Goal: Task Accomplishment & Management: Use online tool/utility

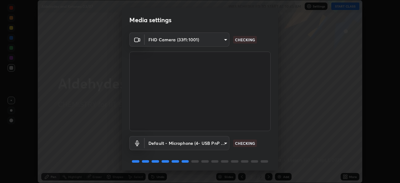
scroll to position [22, 0]
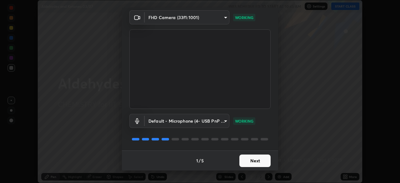
click at [245, 161] on button "Next" at bounding box center [255, 160] width 31 height 13
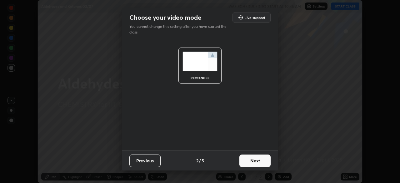
click at [250, 161] on button "Next" at bounding box center [255, 160] width 31 height 13
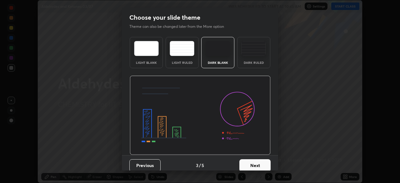
click at [248, 164] on button "Next" at bounding box center [255, 165] width 31 height 13
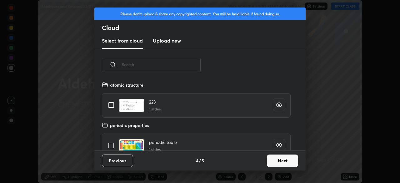
scroll to position [69, 201]
click at [273, 163] on button "Next" at bounding box center [282, 160] width 31 height 13
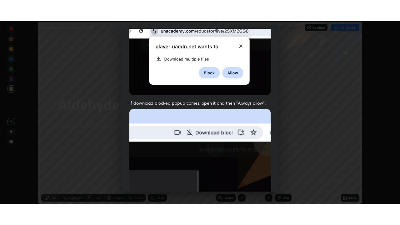
scroll to position [150, 0]
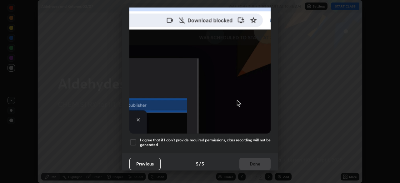
click at [132, 139] on div at bounding box center [133, 143] width 8 height 8
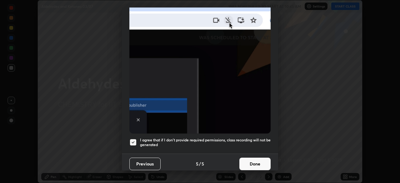
click at [252, 158] on button "Done" at bounding box center [255, 164] width 31 height 13
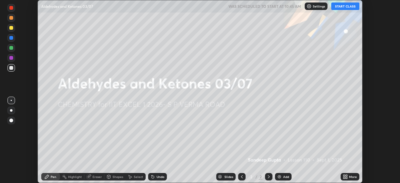
click at [339, 6] on button "START CLASS" at bounding box center [346, 7] width 28 height 8
click at [345, 175] on icon at bounding box center [345, 176] width 5 height 5
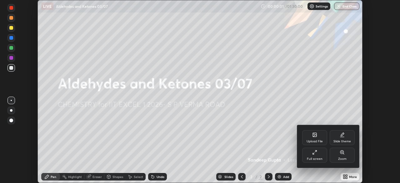
click at [310, 155] on div "Full screen" at bounding box center [314, 155] width 25 height 15
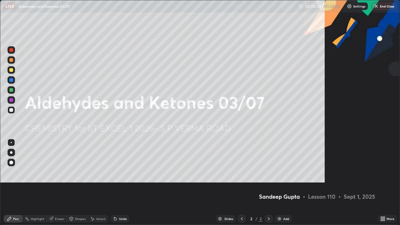
scroll to position [225, 400]
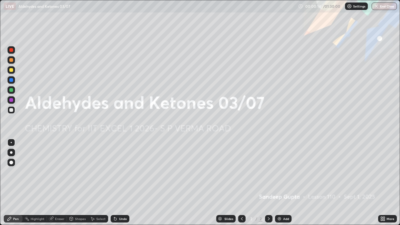
click at [279, 183] on div "Add" at bounding box center [283, 219] width 17 height 8
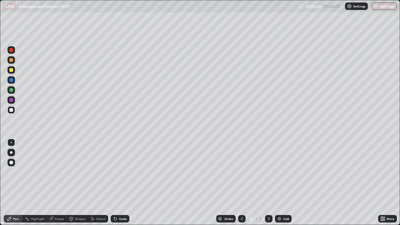
click at [71, 183] on icon at bounding box center [71, 219] width 3 height 4
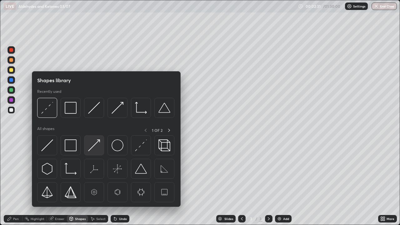
click at [96, 147] on img at bounding box center [94, 145] width 12 height 12
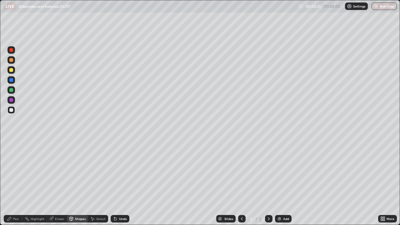
click at [13, 71] on div at bounding box center [12, 70] width 8 height 8
click at [58, 183] on div "Eraser" at bounding box center [57, 219] width 20 height 8
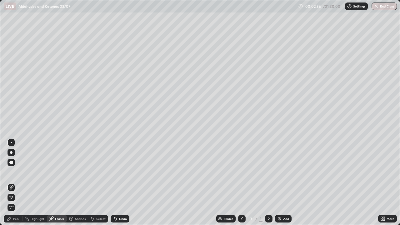
click at [12, 183] on icon at bounding box center [11, 197] width 5 height 5
click at [15, 183] on div "Pen" at bounding box center [16, 218] width 6 height 3
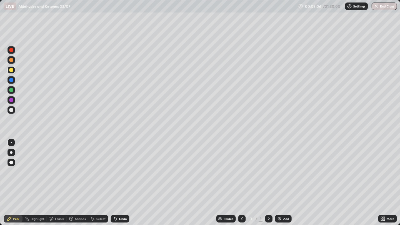
click at [120, 183] on div "Undo" at bounding box center [123, 218] width 8 height 3
click at [79, 183] on div "Shapes" at bounding box center [77, 219] width 21 height 8
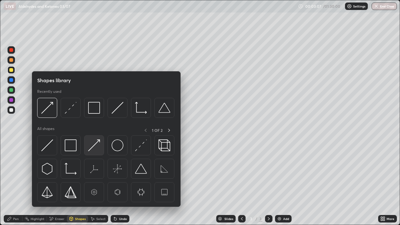
click at [99, 145] on img at bounding box center [94, 145] width 12 height 12
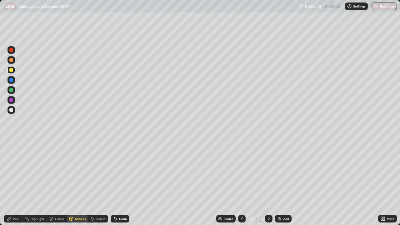
click at [120, 183] on div "Undo" at bounding box center [123, 218] width 8 height 3
click at [14, 183] on div "Pen" at bounding box center [13, 219] width 19 height 8
click at [14, 109] on div at bounding box center [12, 110] width 8 height 8
click at [279, 183] on img at bounding box center [279, 218] width 5 height 5
click at [75, 183] on div "Shapes" at bounding box center [80, 218] width 11 height 3
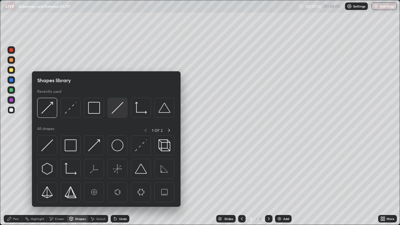
click at [119, 110] on img at bounding box center [118, 108] width 12 height 12
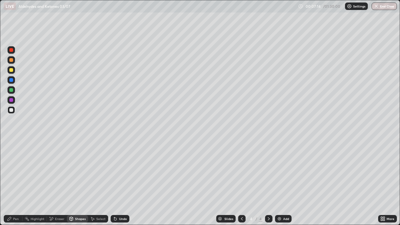
click at [15, 113] on div at bounding box center [12, 110] width 8 height 10
click at [11, 183] on icon at bounding box center [9, 218] width 5 height 5
click at [116, 183] on icon at bounding box center [115, 218] width 5 height 5
click at [115, 183] on icon at bounding box center [115, 219] width 3 height 3
click at [115, 183] on div "Undo" at bounding box center [120, 219] width 19 height 8
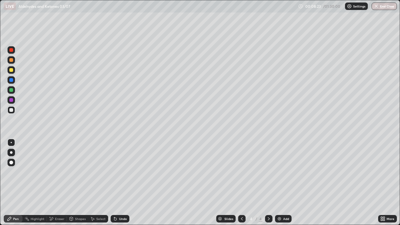
click at [117, 183] on div "Undo" at bounding box center [120, 219] width 19 height 8
click at [11, 91] on div at bounding box center [11, 90] width 4 height 4
click at [117, 183] on icon at bounding box center [115, 218] width 5 height 5
click at [14, 109] on div at bounding box center [12, 110] width 8 height 8
click at [281, 183] on img at bounding box center [279, 218] width 5 height 5
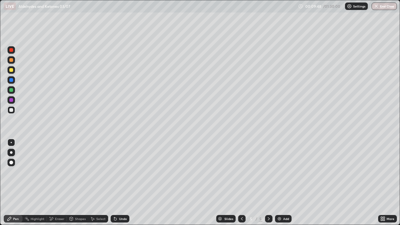
click at [12, 70] on div at bounding box center [11, 70] width 4 height 4
click at [241, 183] on icon at bounding box center [242, 218] width 5 height 5
click at [268, 183] on icon at bounding box center [269, 218] width 2 height 3
click at [14, 111] on div at bounding box center [12, 110] width 8 height 8
click at [14, 110] on div at bounding box center [12, 110] width 8 height 8
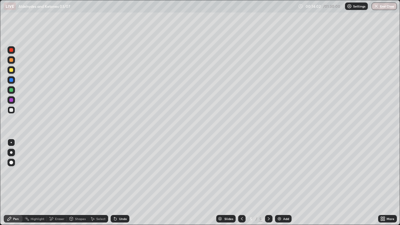
click at [113, 183] on div "Undo" at bounding box center [120, 219] width 19 height 8
click at [120, 183] on div "Undo" at bounding box center [123, 218] width 8 height 3
click at [121, 183] on div "Undo" at bounding box center [118, 219] width 21 height 13
click at [81, 183] on div "Shapes" at bounding box center [77, 219] width 21 height 8
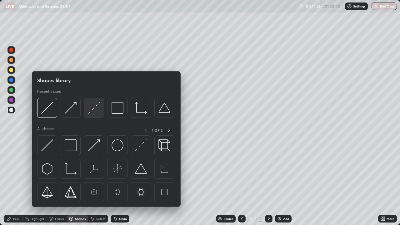
click at [94, 111] on img at bounding box center [94, 108] width 12 height 12
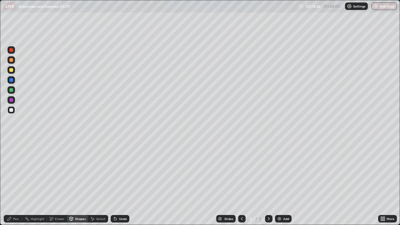
click at [10, 72] on div at bounding box center [12, 70] width 8 height 8
click at [12, 93] on div at bounding box center [12, 90] width 8 height 8
click at [18, 183] on div "Pen" at bounding box center [16, 218] width 6 height 3
click at [13, 110] on div at bounding box center [12, 110] width 8 height 8
click at [71, 183] on icon at bounding box center [71, 218] width 3 height 1
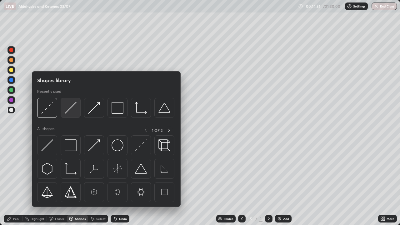
click at [71, 112] on img at bounding box center [71, 108] width 12 height 12
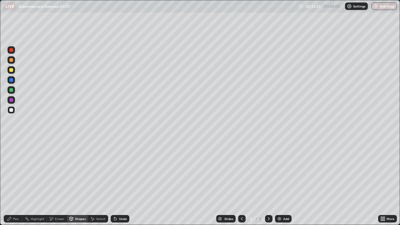
click at [13, 183] on div "Pen" at bounding box center [13, 219] width 19 height 8
click at [118, 183] on div "Undo" at bounding box center [120, 219] width 19 height 8
click at [119, 183] on div "Undo" at bounding box center [123, 218] width 8 height 3
click at [59, 183] on div "Eraser" at bounding box center [59, 218] width 9 height 3
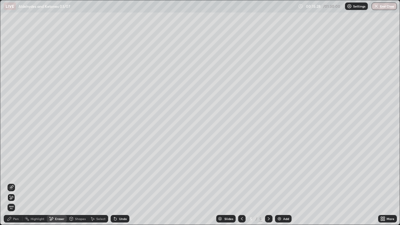
click at [12, 183] on div "Pen" at bounding box center [13, 219] width 19 height 8
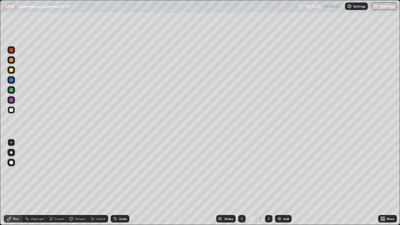
click at [11, 109] on div at bounding box center [11, 110] width 4 height 4
click at [74, 183] on div "Shapes" at bounding box center [77, 219] width 21 height 8
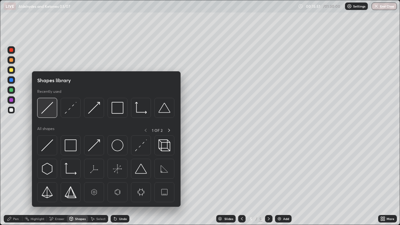
click at [49, 113] on img at bounding box center [47, 108] width 12 height 12
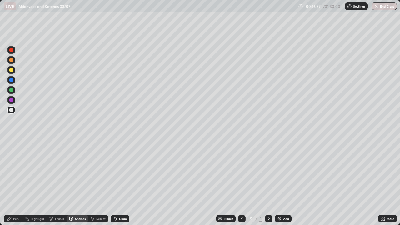
click at [12, 183] on div "Pen" at bounding box center [13, 219] width 19 height 8
click at [121, 183] on div "Undo" at bounding box center [123, 218] width 8 height 3
click at [121, 183] on div "Undo" at bounding box center [120, 219] width 19 height 8
click at [121, 183] on div "Undo" at bounding box center [123, 218] width 8 height 3
click at [119, 183] on div "Undo" at bounding box center [123, 218] width 8 height 3
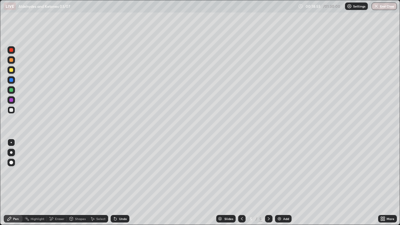
click at [77, 183] on div "Shapes" at bounding box center [77, 219] width 21 height 8
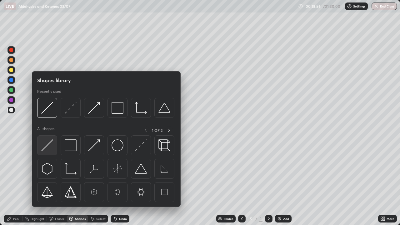
click at [51, 147] on img at bounding box center [47, 145] width 12 height 12
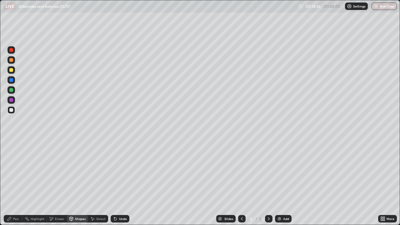
click at [12, 89] on div at bounding box center [11, 90] width 4 height 4
click at [78, 183] on div "Shapes" at bounding box center [80, 218] width 11 height 3
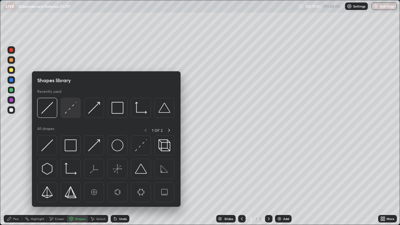
click at [73, 107] on img at bounding box center [71, 108] width 12 height 12
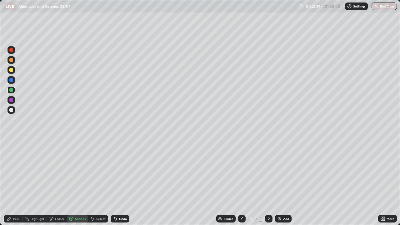
click at [98, 183] on div "Select" at bounding box center [98, 219] width 20 height 8
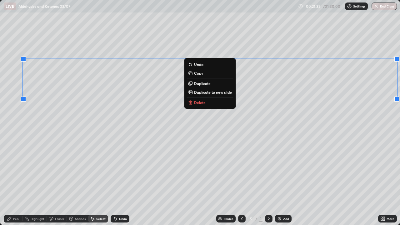
click at [201, 90] on p "Duplicate to new slide" at bounding box center [213, 92] width 38 height 5
click at [232, 168] on div "0 ° Undo Copy Duplicate Duplicate to new slide Delete" at bounding box center [200, 112] width 400 height 225
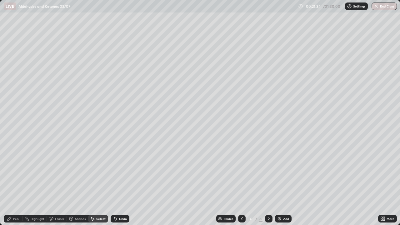
click at [60, 183] on div "Eraser" at bounding box center [59, 218] width 9 height 3
click at [100, 183] on div "Select" at bounding box center [100, 218] width 9 height 3
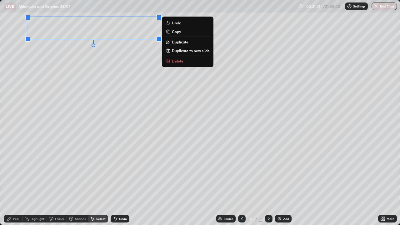
click at [13, 183] on div "Pen" at bounding box center [16, 218] width 6 height 3
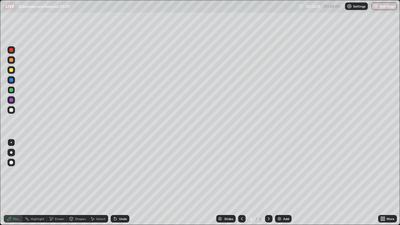
click at [114, 183] on icon at bounding box center [114, 217] width 1 height 1
click at [12, 113] on div at bounding box center [12, 110] width 8 height 8
click at [12, 69] on div at bounding box center [11, 70] width 4 height 4
click at [11, 112] on div at bounding box center [11, 110] width 4 height 4
click at [118, 183] on div "Undo" at bounding box center [120, 219] width 19 height 8
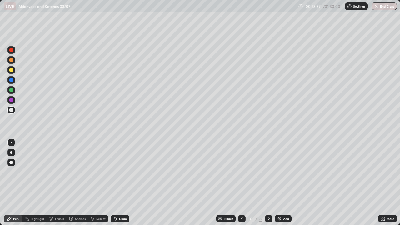
click at [118, 183] on div "Undo" at bounding box center [120, 219] width 19 height 8
click at [119, 183] on div "Undo" at bounding box center [123, 218] width 8 height 3
click at [98, 183] on div "Select" at bounding box center [98, 219] width 20 height 8
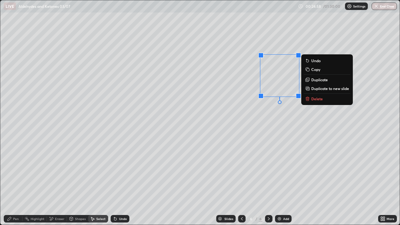
click at [317, 101] on button "Delete" at bounding box center [327, 99] width 47 height 8
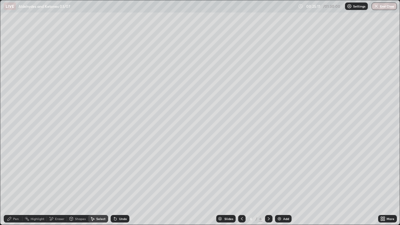
click at [13, 183] on div "Pen" at bounding box center [13, 219] width 19 height 8
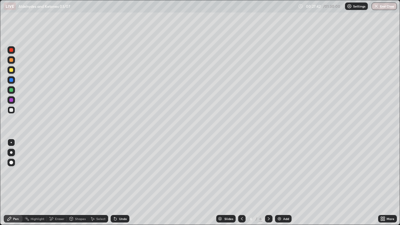
click at [99, 183] on div "Select" at bounding box center [98, 219] width 20 height 8
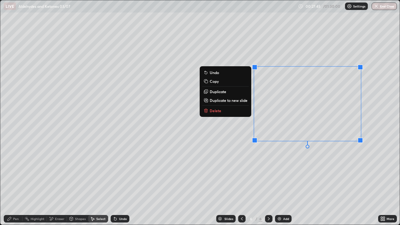
click at [244, 102] on p "Duplicate to new slide" at bounding box center [229, 100] width 38 height 5
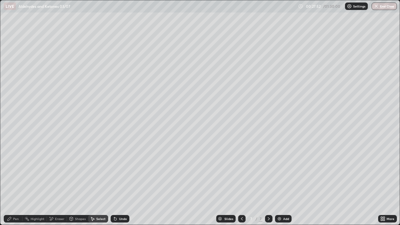
click at [60, 183] on div "Eraser" at bounding box center [57, 219] width 20 height 8
click at [100, 183] on div "Select" at bounding box center [100, 218] width 9 height 3
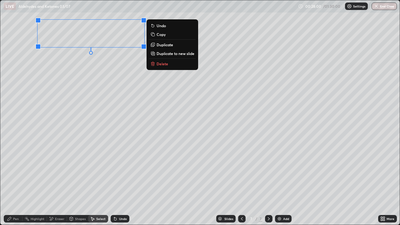
click at [79, 79] on div "0 ° Undo Copy Duplicate Duplicate to new slide Delete" at bounding box center [200, 112] width 400 height 225
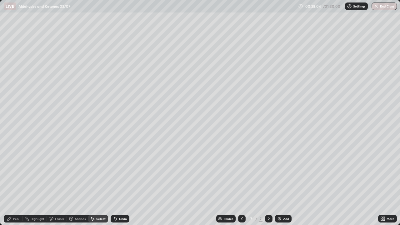
click at [13, 183] on div "Pen" at bounding box center [16, 218] width 6 height 3
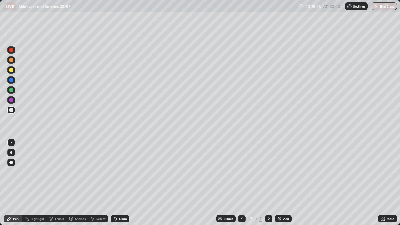
click at [11, 69] on div at bounding box center [11, 70] width 4 height 4
click at [15, 107] on div at bounding box center [12, 110] width 8 height 10
click at [122, 183] on div "Undo" at bounding box center [120, 219] width 19 height 8
click at [125, 183] on div "Undo" at bounding box center [120, 219] width 19 height 8
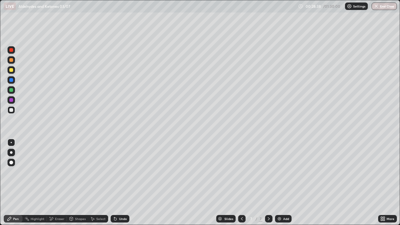
click at [125, 183] on div "Undo" at bounding box center [120, 219] width 19 height 8
click at [124, 183] on div "Undo" at bounding box center [120, 219] width 19 height 8
click at [123, 183] on div "Undo" at bounding box center [120, 219] width 19 height 8
click at [279, 183] on img at bounding box center [279, 218] width 5 height 5
click at [12, 70] on div at bounding box center [11, 70] width 4 height 4
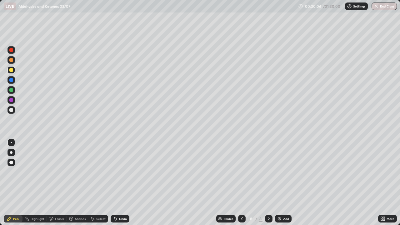
click at [75, 183] on div "Shapes" at bounding box center [77, 219] width 21 height 8
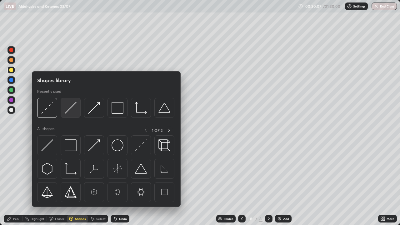
click at [71, 110] on img at bounding box center [71, 108] width 12 height 12
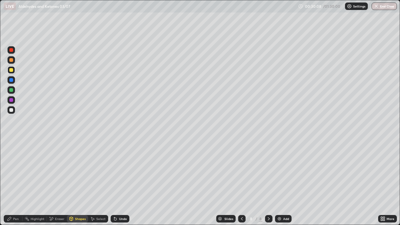
click at [12, 71] on div at bounding box center [11, 70] width 4 height 4
click at [18, 183] on div "Pen" at bounding box center [16, 218] width 6 height 3
click at [12, 111] on div at bounding box center [11, 110] width 4 height 4
click at [118, 183] on div "Undo" at bounding box center [120, 219] width 19 height 8
click at [12, 91] on div at bounding box center [11, 90] width 4 height 4
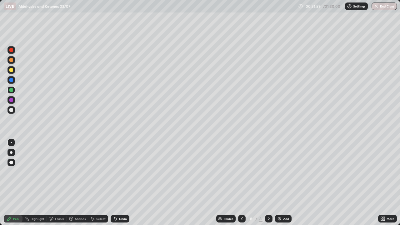
click at [10, 70] on div at bounding box center [11, 70] width 4 height 4
click at [116, 183] on div "Undo" at bounding box center [120, 219] width 19 height 8
click at [13, 110] on div at bounding box center [11, 110] width 4 height 4
click at [116, 183] on icon at bounding box center [115, 218] width 5 height 5
click at [117, 183] on icon at bounding box center [115, 218] width 5 height 5
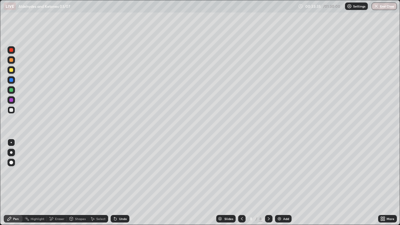
click at [121, 183] on div "Undo" at bounding box center [123, 218] width 8 height 3
click at [118, 183] on div "Undo" at bounding box center [120, 219] width 19 height 8
click at [119, 183] on div "Undo" at bounding box center [120, 219] width 19 height 8
click at [119, 183] on div "Undo" at bounding box center [123, 218] width 8 height 3
click at [13, 91] on div at bounding box center [11, 90] width 4 height 4
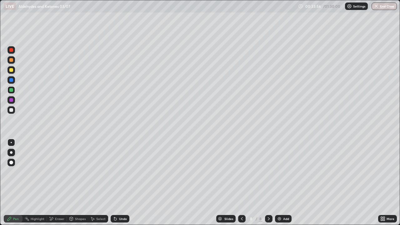
click at [10, 110] on div at bounding box center [11, 110] width 4 height 4
click at [122, 183] on div "Undo" at bounding box center [123, 218] width 8 height 3
click at [121, 183] on div "Undo" at bounding box center [123, 218] width 8 height 3
click at [120, 183] on div "Undo" at bounding box center [120, 219] width 19 height 8
click at [120, 183] on div "Undo" at bounding box center [123, 218] width 8 height 3
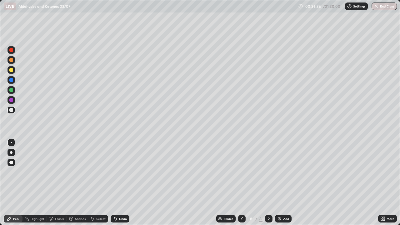
click at [123, 183] on div "Undo" at bounding box center [120, 219] width 19 height 8
click at [120, 183] on div "Undo" at bounding box center [123, 218] width 8 height 3
click at [78, 183] on div "Shapes" at bounding box center [80, 218] width 11 height 3
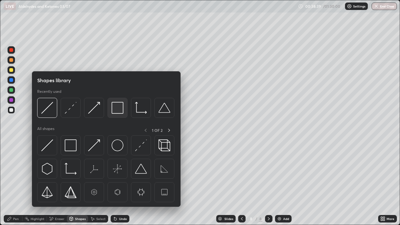
click at [115, 109] on img at bounding box center [118, 108] width 12 height 12
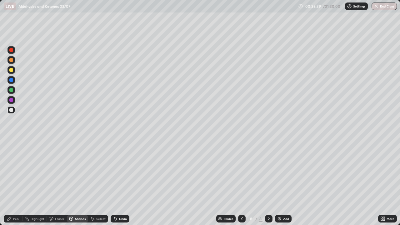
click at [14, 93] on div at bounding box center [12, 90] width 8 height 8
click at [123, 183] on div "Undo" at bounding box center [123, 218] width 8 height 3
click at [13, 183] on div "Pen" at bounding box center [16, 218] width 6 height 3
click at [13, 100] on div at bounding box center [11, 100] width 4 height 4
click at [14, 108] on div at bounding box center [12, 110] width 8 height 8
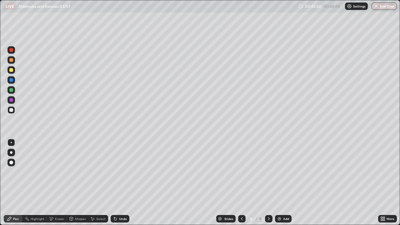
click at [53, 183] on icon at bounding box center [51, 218] width 3 height 3
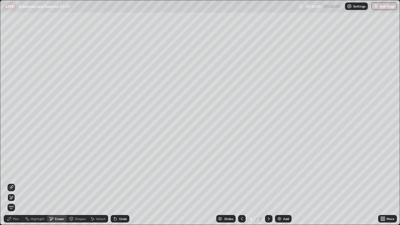
click at [286, 183] on div "Add" at bounding box center [286, 218] width 6 height 3
click at [16, 183] on div "Pen" at bounding box center [16, 218] width 6 height 3
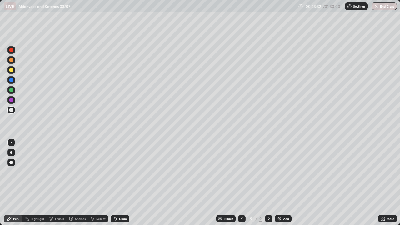
click at [12, 72] on div at bounding box center [11, 70] width 4 height 4
click at [72, 183] on icon at bounding box center [71, 219] width 3 height 4
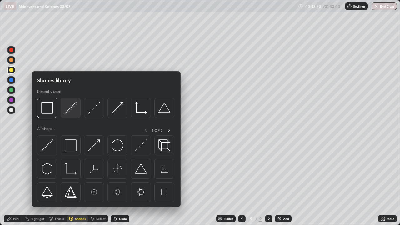
click at [73, 110] on img at bounding box center [71, 108] width 12 height 12
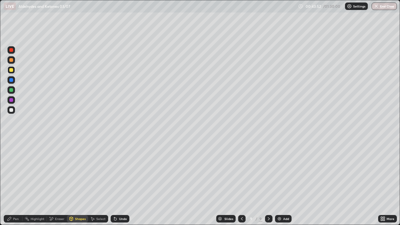
click at [13, 111] on div at bounding box center [11, 110] width 4 height 4
click at [12, 183] on div "Pen" at bounding box center [13, 219] width 19 height 8
click at [115, 183] on icon at bounding box center [115, 219] width 3 height 3
click at [13, 90] on div at bounding box center [12, 90] width 8 height 8
click at [12, 110] on div at bounding box center [11, 110] width 4 height 4
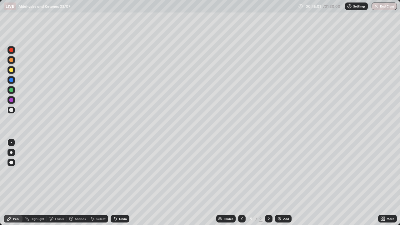
click at [119, 183] on div "Undo" at bounding box center [123, 218] width 8 height 3
click at [59, 183] on div "Eraser" at bounding box center [59, 218] width 9 height 3
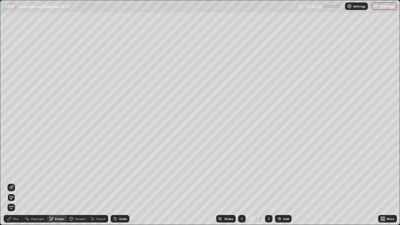
click at [14, 183] on div "Pen" at bounding box center [13, 219] width 19 height 8
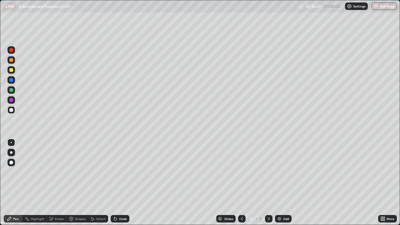
click at [119, 183] on div "Undo" at bounding box center [123, 218] width 8 height 3
click at [12, 90] on div at bounding box center [11, 90] width 4 height 4
click at [13, 109] on div at bounding box center [11, 110] width 4 height 4
click at [277, 183] on img at bounding box center [279, 218] width 5 height 5
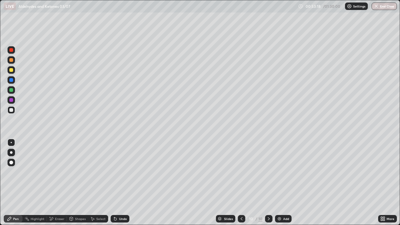
click at [11, 72] on div at bounding box center [11, 70] width 4 height 4
click at [78, 183] on div "Shapes" at bounding box center [80, 218] width 11 height 3
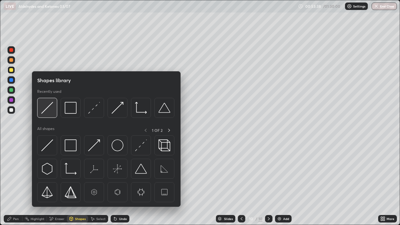
click at [50, 110] on img at bounding box center [47, 108] width 12 height 12
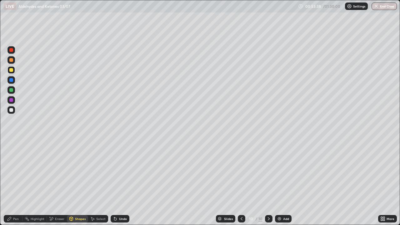
click at [12, 90] on div at bounding box center [11, 90] width 4 height 4
click at [15, 183] on div "Pen" at bounding box center [13, 219] width 19 height 8
click at [13, 109] on div at bounding box center [11, 110] width 4 height 4
click at [12, 89] on div at bounding box center [11, 90] width 4 height 4
click at [10, 110] on div at bounding box center [11, 110] width 4 height 4
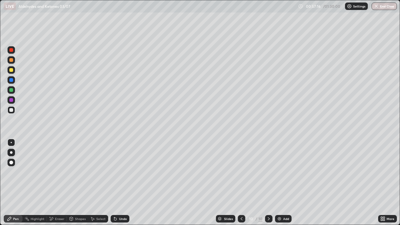
click at [13, 88] on div at bounding box center [12, 90] width 8 height 8
click at [59, 183] on div "Eraser" at bounding box center [57, 219] width 20 height 8
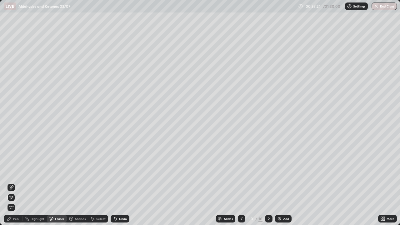
click at [18, 183] on div "Pen" at bounding box center [13, 219] width 19 height 8
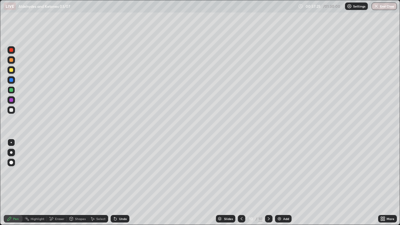
click at [13, 108] on div at bounding box center [12, 110] width 8 height 8
click at [63, 183] on div "Eraser" at bounding box center [57, 219] width 20 height 13
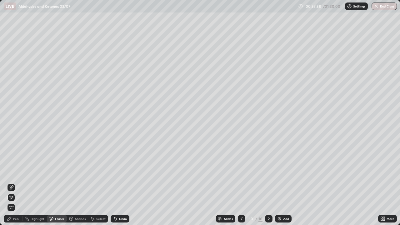
click at [11, 183] on span "Erase all" at bounding box center [11, 208] width 7 height 4
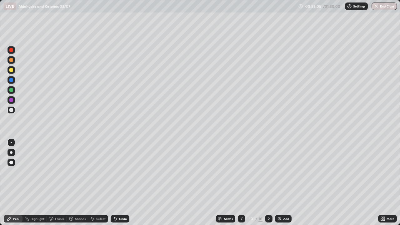
click at [116, 183] on icon at bounding box center [115, 218] width 5 height 5
click at [241, 183] on icon at bounding box center [241, 218] width 5 height 5
click at [268, 183] on icon at bounding box center [268, 218] width 5 height 5
click at [54, 183] on div "Eraser" at bounding box center [57, 219] width 20 height 8
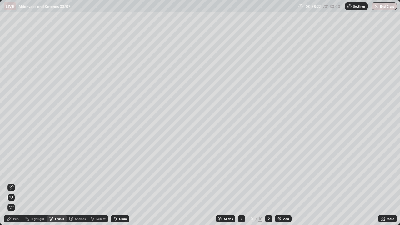
click at [16, 183] on div "Pen" at bounding box center [16, 218] width 6 height 3
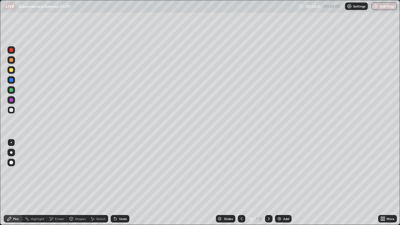
click at [119, 183] on div "Undo" at bounding box center [123, 218] width 8 height 3
click at [16, 183] on div "Pen" at bounding box center [16, 218] width 6 height 3
click at [12, 110] on div at bounding box center [11, 110] width 4 height 4
click at [115, 183] on icon at bounding box center [115, 218] width 5 height 5
click at [117, 183] on div "Undo" at bounding box center [120, 219] width 19 height 8
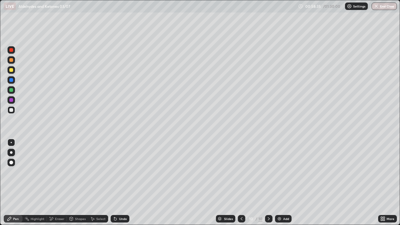
click at [118, 183] on div "Undo" at bounding box center [120, 219] width 19 height 8
click at [79, 183] on div "Shapes" at bounding box center [77, 219] width 21 height 8
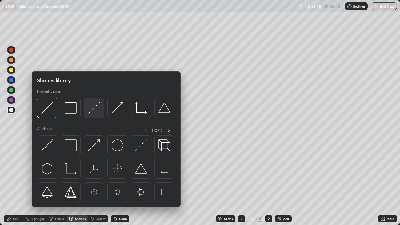
click at [101, 114] on div at bounding box center [94, 108] width 20 height 20
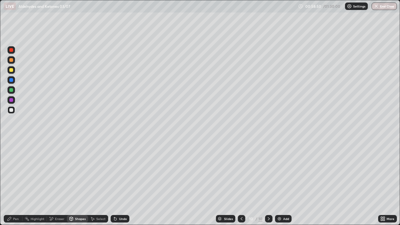
click at [11, 109] on div at bounding box center [11, 110] width 4 height 4
click at [9, 183] on icon at bounding box center [10, 219] width 4 height 4
click at [11, 70] on div at bounding box center [11, 70] width 4 height 4
click at [12, 111] on div at bounding box center [11, 110] width 4 height 4
click at [121, 183] on div "Undo" at bounding box center [120, 219] width 19 height 8
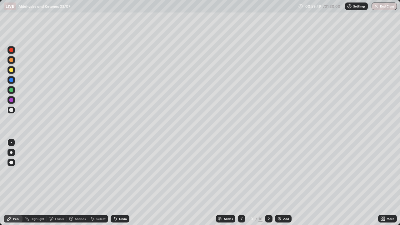
click at [119, 183] on div "Undo" at bounding box center [123, 218] width 8 height 3
click at [115, 183] on icon at bounding box center [115, 219] width 3 height 3
click at [117, 183] on div "Undo" at bounding box center [120, 219] width 19 height 8
click at [120, 183] on div "Undo" at bounding box center [123, 218] width 8 height 3
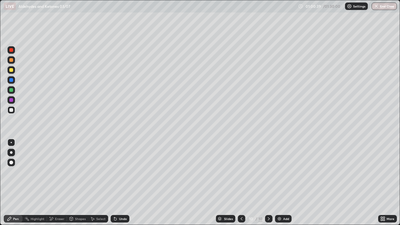
click at [71, 183] on icon at bounding box center [71, 218] width 3 height 1
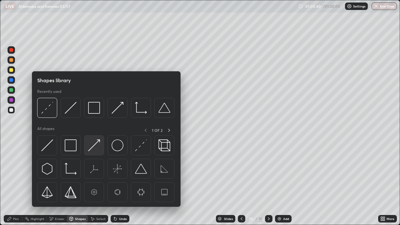
click at [93, 147] on img at bounding box center [94, 145] width 12 height 12
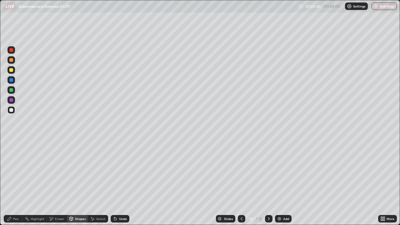
click at [117, 183] on div "Undo" at bounding box center [120, 219] width 19 height 8
click at [10, 183] on icon at bounding box center [9, 218] width 5 height 5
click at [117, 183] on div "Undo" at bounding box center [120, 219] width 19 height 8
click at [116, 183] on icon at bounding box center [115, 218] width 5 height 5
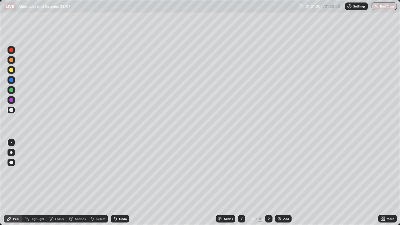
click at [117, 183] on div "Undo" at bounding box center [120, 219] width 19 height 8
click at [114, 183] on icon at bounding box center [115, 219] width 3 height 3
click at [116, 183] on icon at bounding box center [115, 218] width 5 height 5
click at [119, 183] on div "Undo" at bounding box center [120, 219] width 19 height 8
click at [119, 183] on div "Undo" at bounding box center [123, 218] width 8 height 3
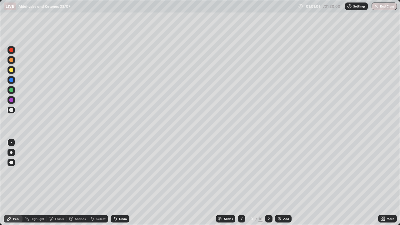
click at [114, 183] on icon at bounding box center [114, 217] width 1 height 1
click at [244, 183] on div at bounding box center [242, 219] width 8 height 8
click at [269, 183] on icon at bounding box center [268, 218] width 5 height 5
click at [13, 71] on div at bounding box center [11, 70] width 4 height 4
click at [281, 183] on img at bounding box center [279, 218] width 5 height 5
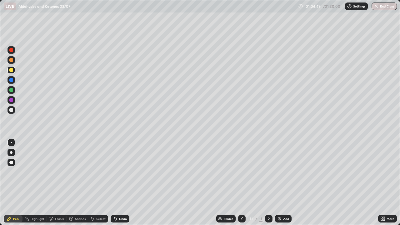
click at [12, 109] on div at bounding box center [11, 110] width 4 height 4
click at [119, 183] on div "Undo" at bounding box center [123, 218] width 8 height 3
click at [121, 183] on div "Undo" at bounding box center [123, 218] width 8 height 3
click at [119, 183] on div "Undo" at bounding box center [123, 218] width 8 height 3
click at [13, 91] on div at bounding box center [11, 90] width 4 height 4
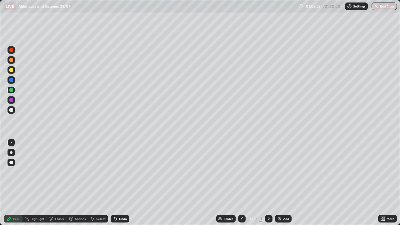
click at [117, 183] on div "Undo" at bounding box center [120, 219] width 19 height 8
click at [79, 183] on div "Shapes" at bounding box center [80, 218] width 11 height 3
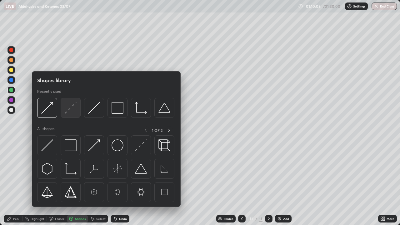
click at [67, 107] on img at bounding box center [71, 108] width 12 height 12
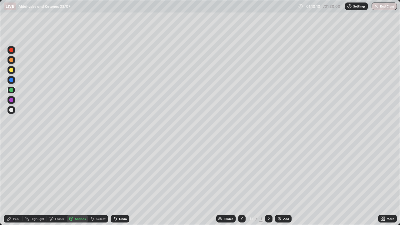
click at [16, 183] on div "Pen" at bounding box center [16, 218] width 6 height 3
click at [13, 71] on div at bounding box center [12, 70] width 8 height 8
click at [11, 110] on div at bounding box center [11, 110] width 4 height 4
click at [279, 183] on img at bounding box center [279, 218] width 5 height 5
click at [118, 183] on div "Undo" at bounding box center [120, 219] width 19 height 8
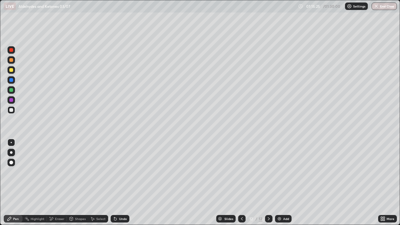
click at [118, 183] on div "Undo" at bounding box center [120, 219] width 19 height 8
click at [281, 183] on div "Add" at bounding box center [283, 219] width 17 height 8
click at [12, 70] on div at bounding box center [11, 70] width 4 height 4
click at [13, 111] on div at bounding box center [11, 110] width 4 height 4
click at [11, 90] on div at bounding box center [11, 90] width 4 height 4
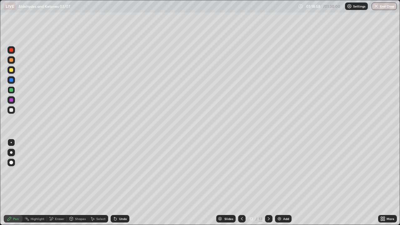
click at [11, 99] on div at bounding box center [11, 100] width 4 height 4
click at [13, 110] on div at bounding box center [11, 110] width 4 height 4
click at [14, 98] on div at bounding box center [12, 100] width 8 height 8
click at [12, 110] on div at bounding box center [11, 110] width 4 height 4
click at [115, 183] on icon at bounding box center [115, 219] width 3 height 3
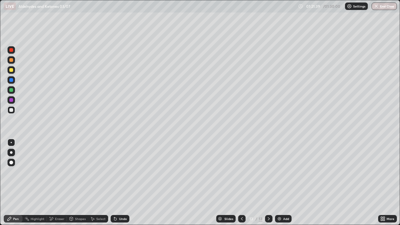
click at [114, 183] on icon at bounding box center [114, 217] width 1 height 1
click at [96, 183] on div "Select" at bounding box center [98, 219] width 20 height 8
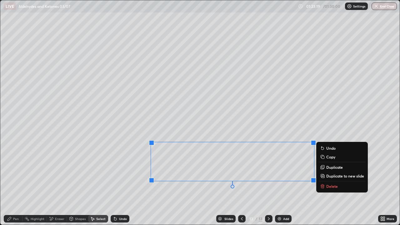
click at [333, 178] on p "Duplicate to new slide" at bounding box center [346, 176] width 38 height 5
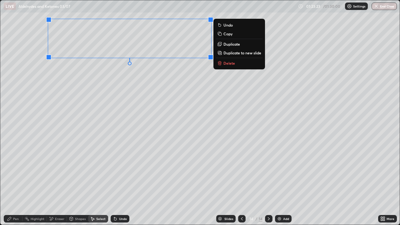
click at [10, 183] on icon at bounding box center [9, 218] width 5 height 5
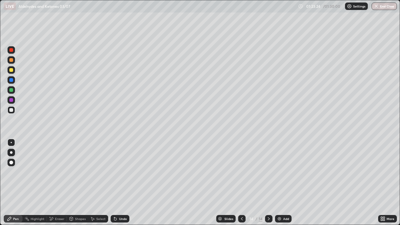
click at [12, 93] on div at bounding box center [12, 90] width 8 height 8
click at [12, 114] on div at bounding box center [12, 110] width 8 height 8
click at [58, 183] on div "Eraser" at bounding box center [59, 218] width 9 height 3
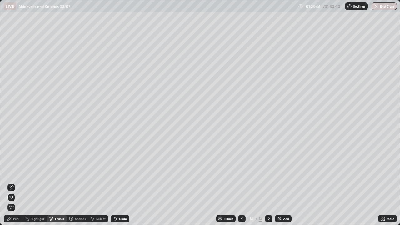
click at [12, 183] on div "Pen" at bounding box center [13, 219] width 19 height 8
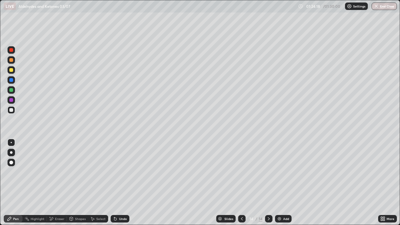
click at [117, 183] on div "Undo" at bounding box center [120, 219] width 19 height 8
click at [117, 183] on icon at bounding box center [115, 218] width 5 height 5
click at [241, 183] on icon at bounding box center [242, 218] width 2 height 3
click at [388, 6] on button "End Class" at bounding box center [384, 7] width 25 height 8
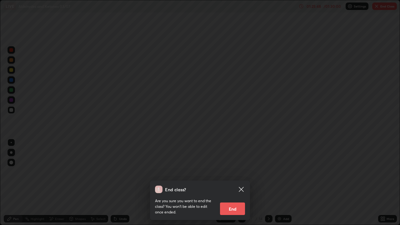
click at [233, 183] on button "End" at bounding box center [232, 209] width 25 height 13
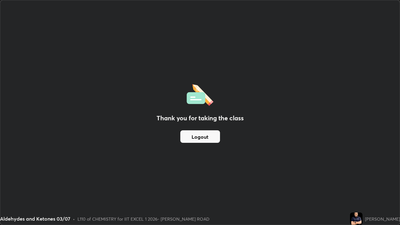
click at [211, 138] on button "Logout" at bounding box center [200, 136] width 40 height 13
